Goal: Task Accomplishment & Management: Use online tool/utility

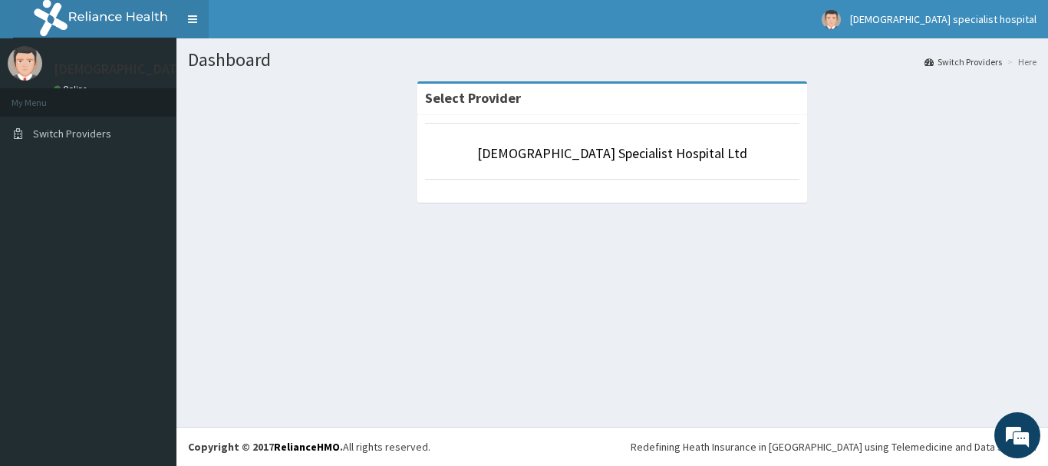
click at [200, 17] on link "Toggle navigation" at bounding box center [193, 19] width 32 height 38
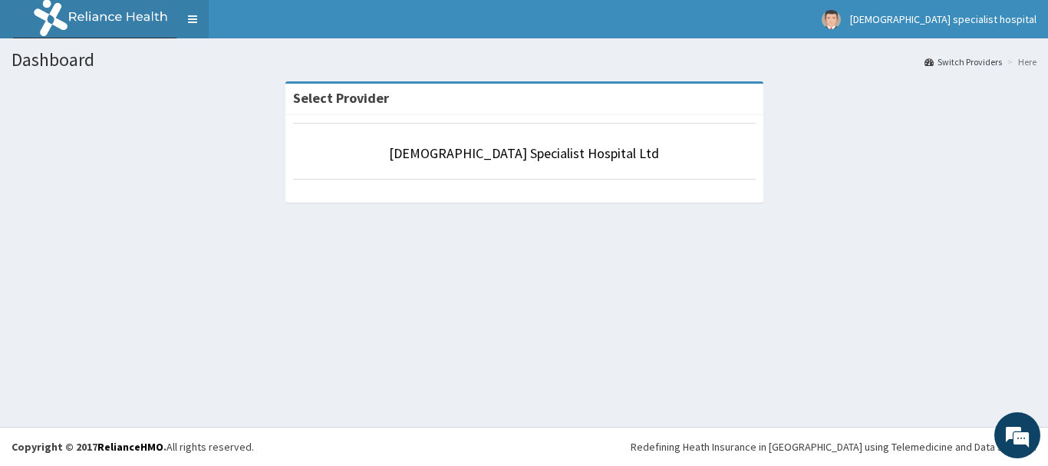
click at [192, 16] on link "Toggle navigation" at bounding box center [193, 19] width 32 height 38
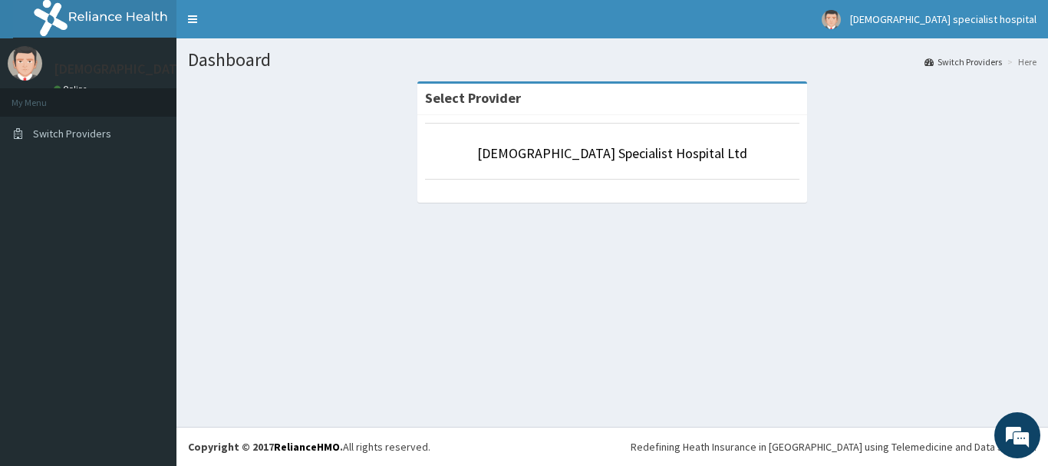
click at [214, 61] on h1 "Dashboard" at bounding box center [612, 60] width 849 height 20
click at [978, 63] on link "Switch Providers" at bounding box center [964, 61] width 78 height 13
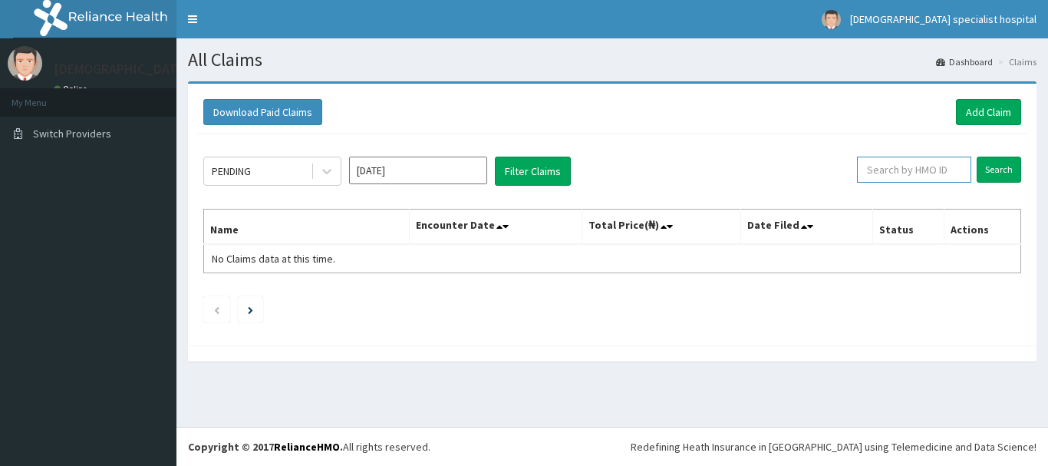
click at [879, 171] on input "text" at bounding box center [914, 170] width 114 height 26
paste input "ORM/10013/A"
type input "ORM/10013/A"
click at [999, 164] on input "Search" at bounding box center [999, 170] width 45 height 26
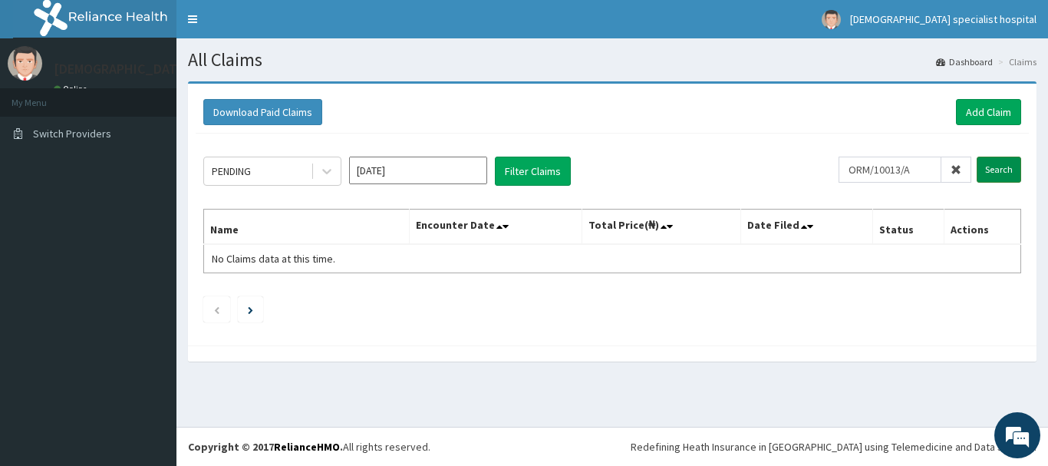
click at [999, 164] on input "Search" at bounding box center [999, 170] width 45 height 26
click at [992, 114] on link "Add Claim" at bounding box center [988, 112] width 65 height 26
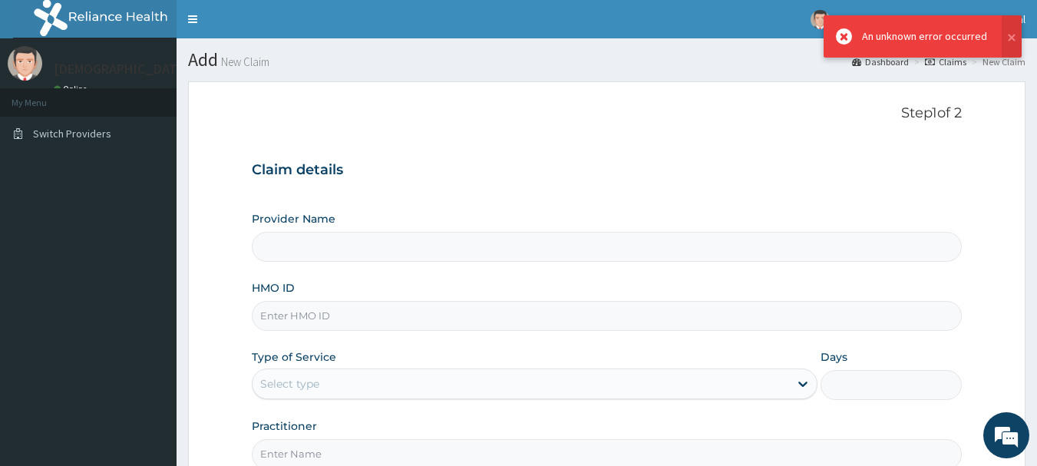
click at [287, 316] on input "HMO ID" at bounding box center [607, 316] width 711 height 30
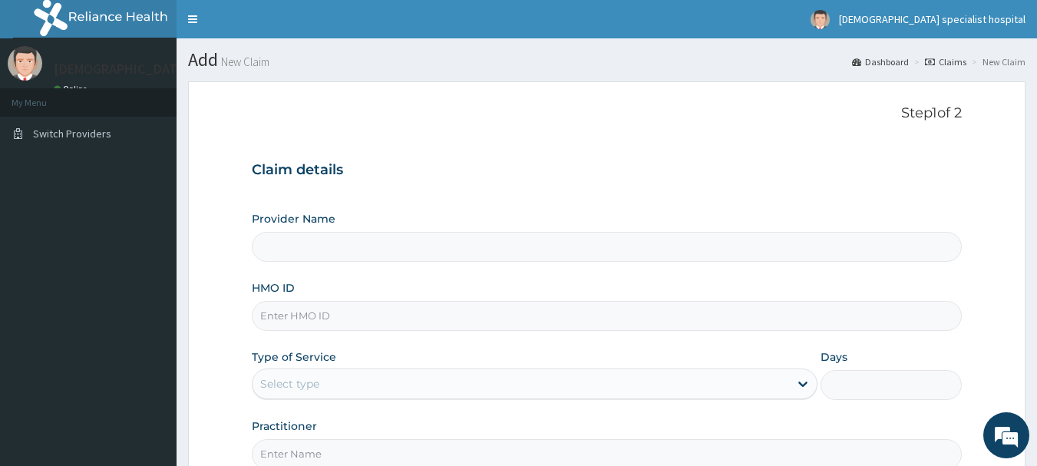
paste input "ORM/10013/A"
type input "ORM/10013/A"
click at [296, 254] on input "Provider Name" at bounding box center [607, 247] width 711 height 30
drag, startPoint x: 333, startPoint y: 319, endPoint x: 262, endPoint y: 313, distance: 71.6
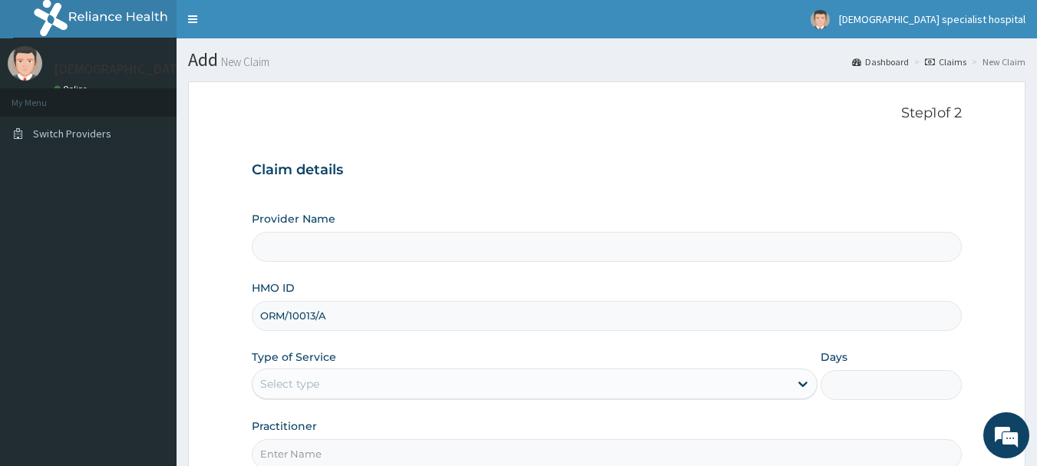
click at [262, 313] on input "ORM/10013/A" at bounding box center [607, 316] width 711 height 30
